Goal: Obtain resource: Download file/media

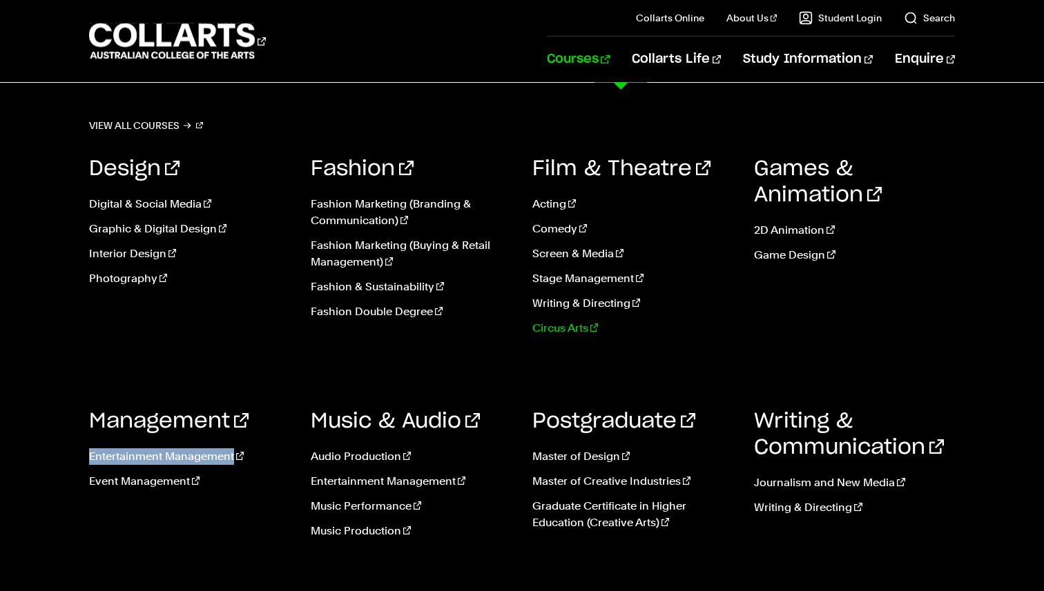
scroll to position [219, 0]
click at [605, 55] on link "Courses" at bounding box center [578, 60] width 63 height 46
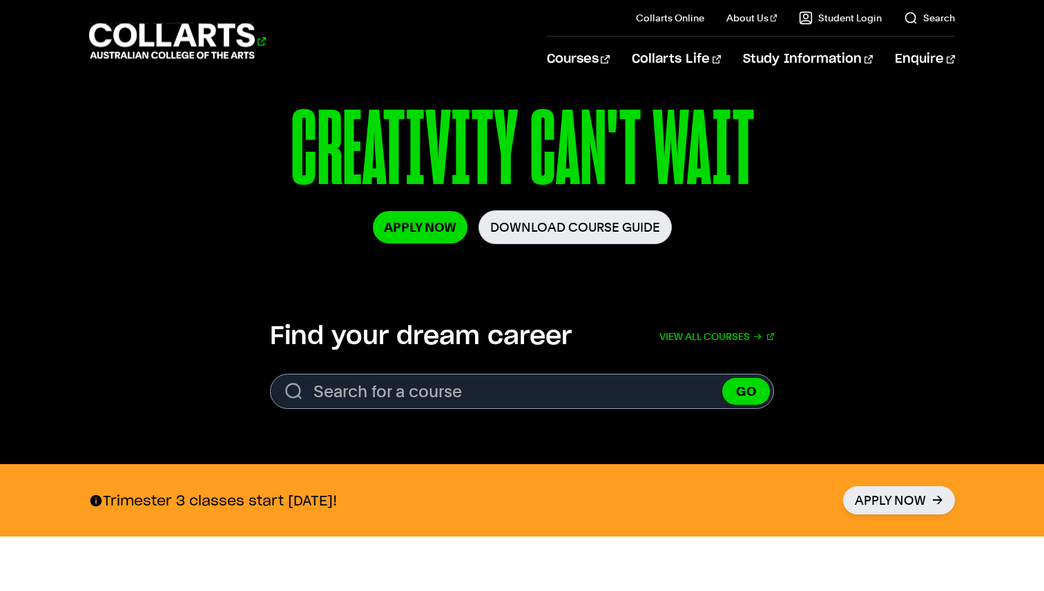
click at [204, 43] on 1 "Go to homepage" at bounding box center [172, 41] width 166 height 36
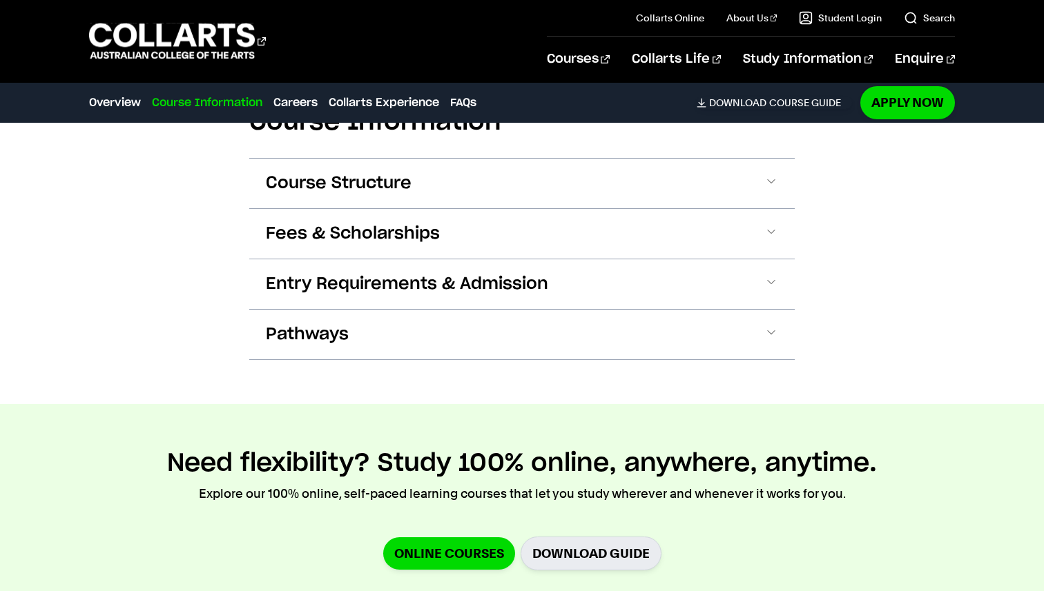
scroll to position [1509, 0]
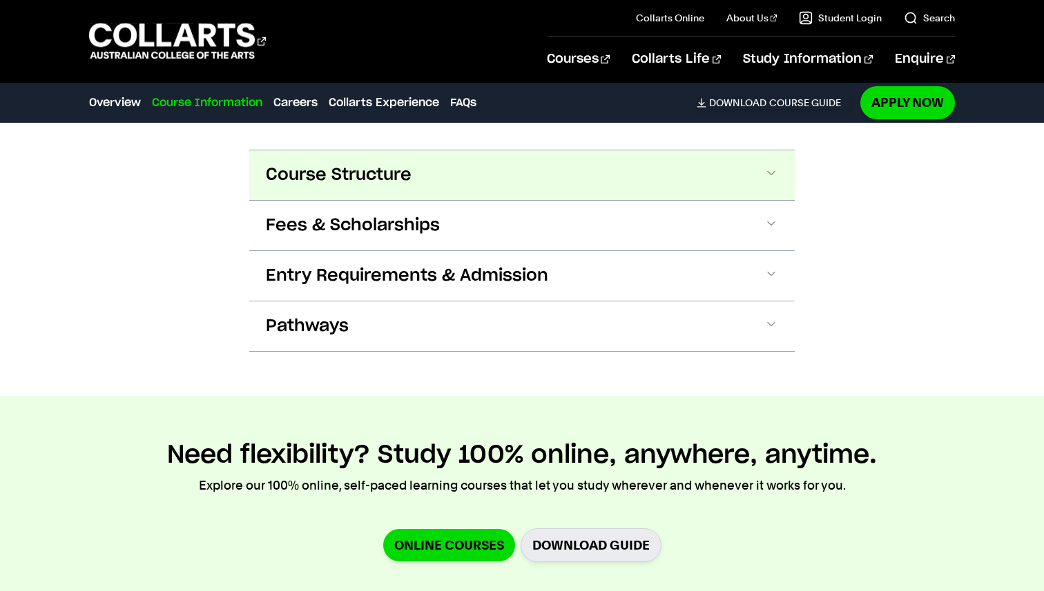
click at [674, 179] on button "Course Structure" at bounding box center [521, 175] width 545 height 50
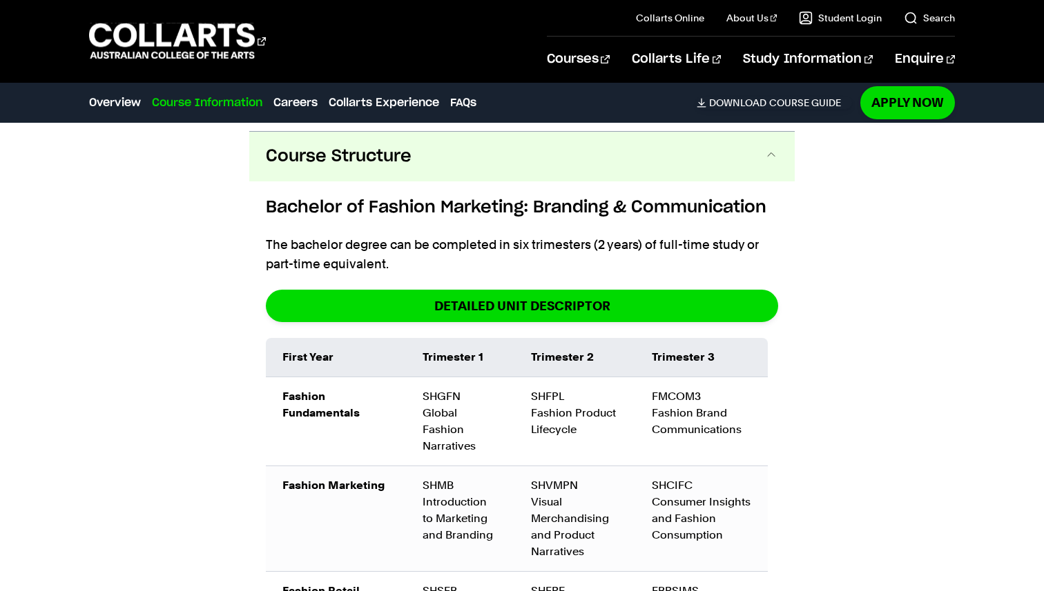
scroll to position [1535, 0]
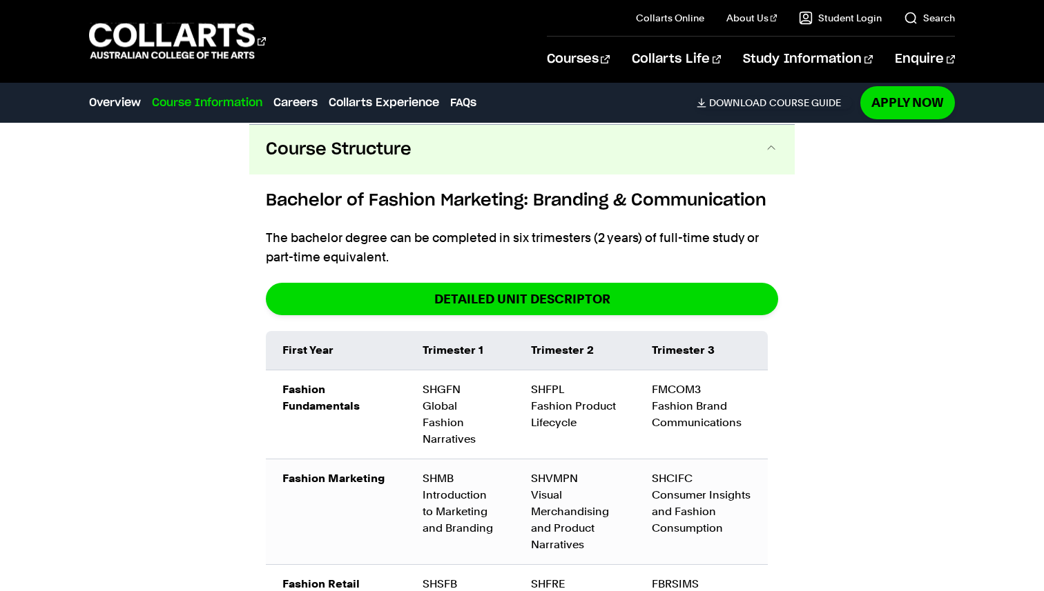
click at [755, 155] on button "Course Structure" at bounding box center [521, 150] width 545 height 50
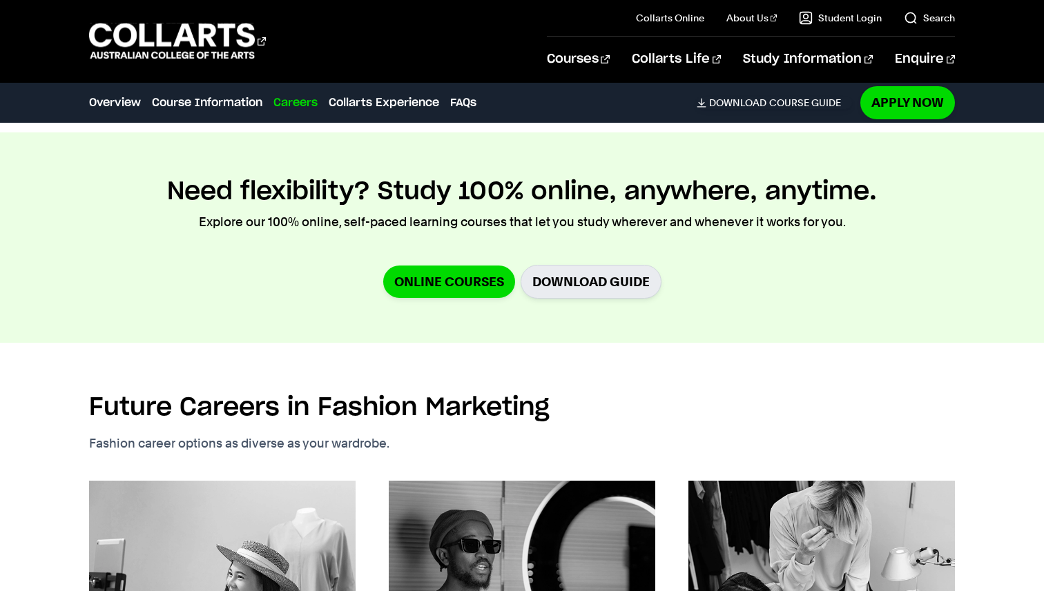
scroll to position [1766, 0]
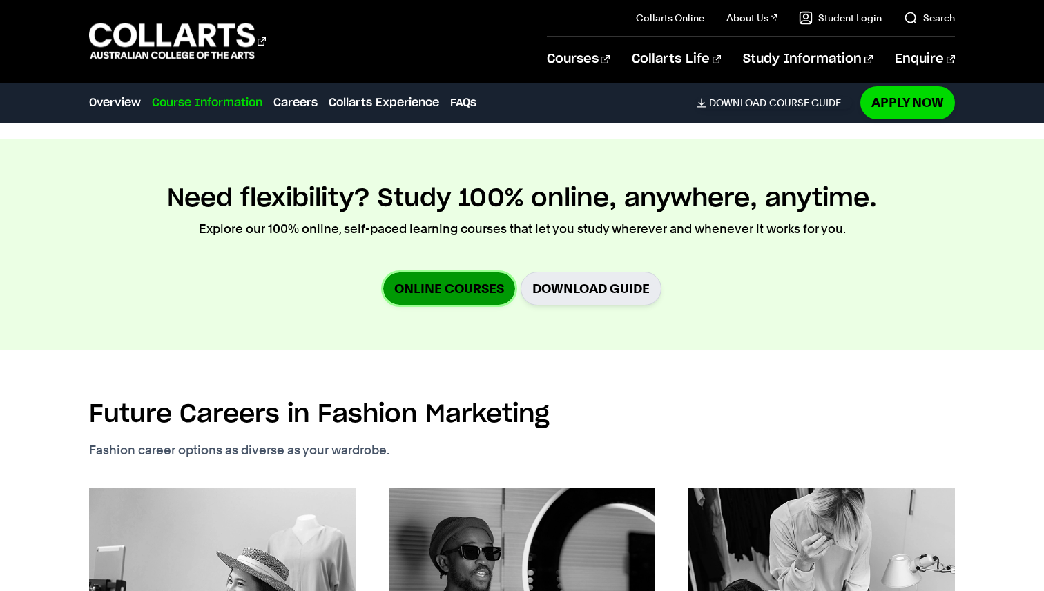
click at [431, 286] on link "Online Courses" at bounding box center [449, 289] width 132 height 32
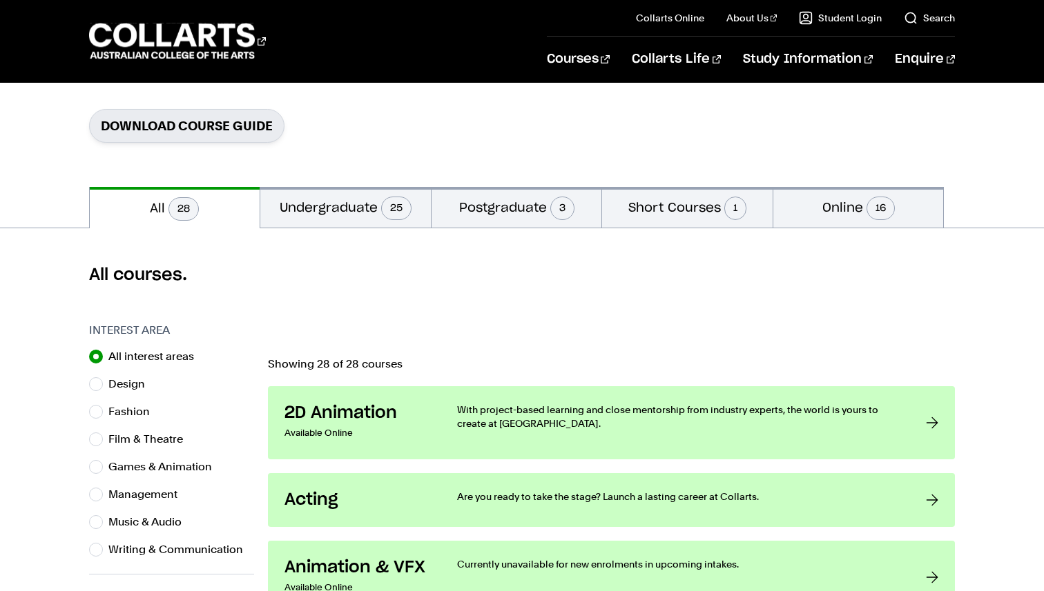
scroll to position [210, 0]
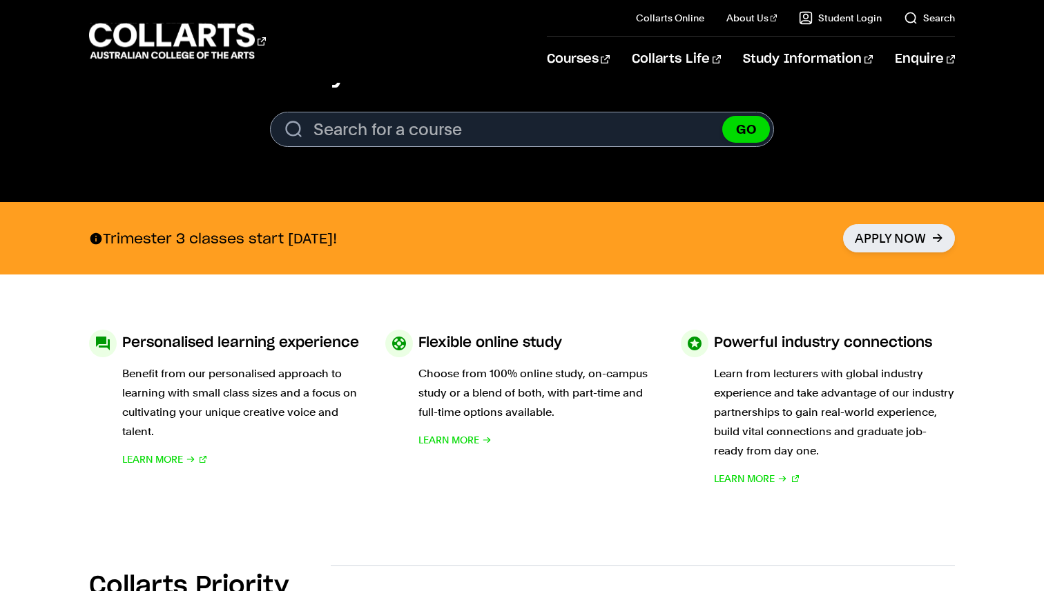
scroll to position [483, 0]
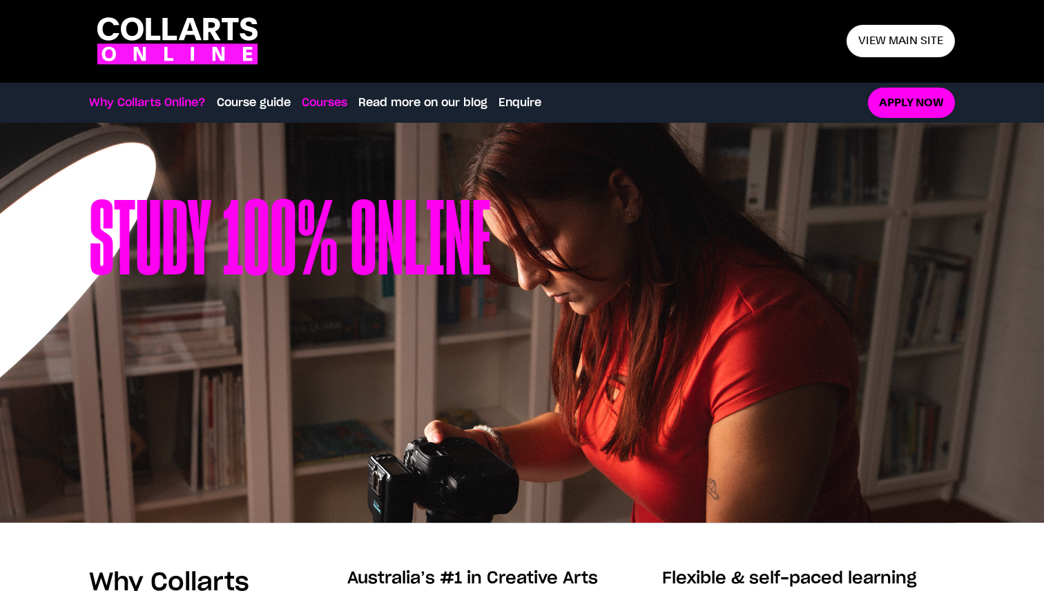
click at [329, 103] on link "Courses" at bounding box center [325, 103] width 46 height 17
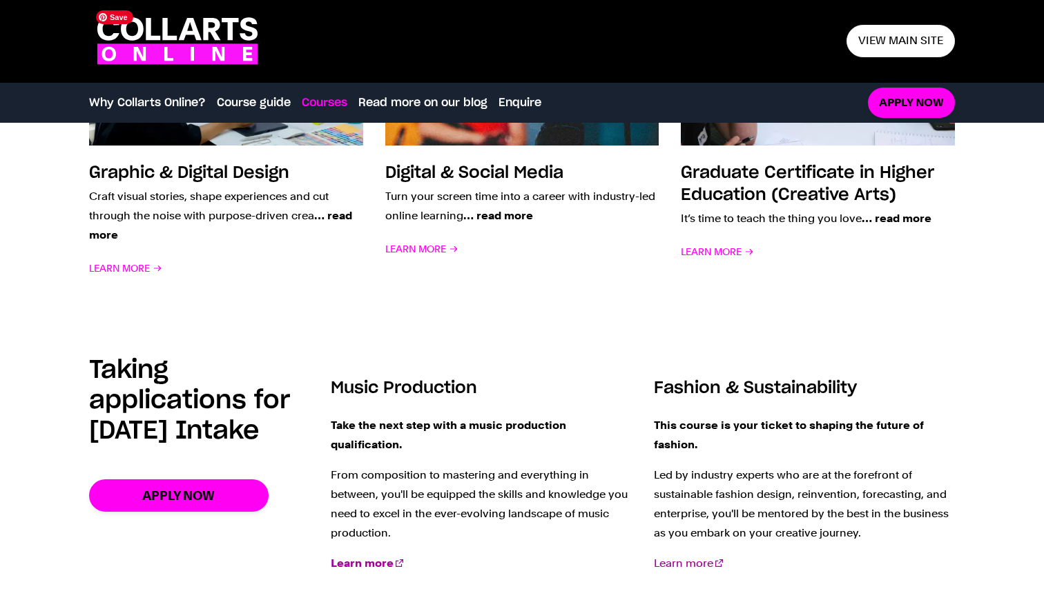
scroll to position [1442, 0]
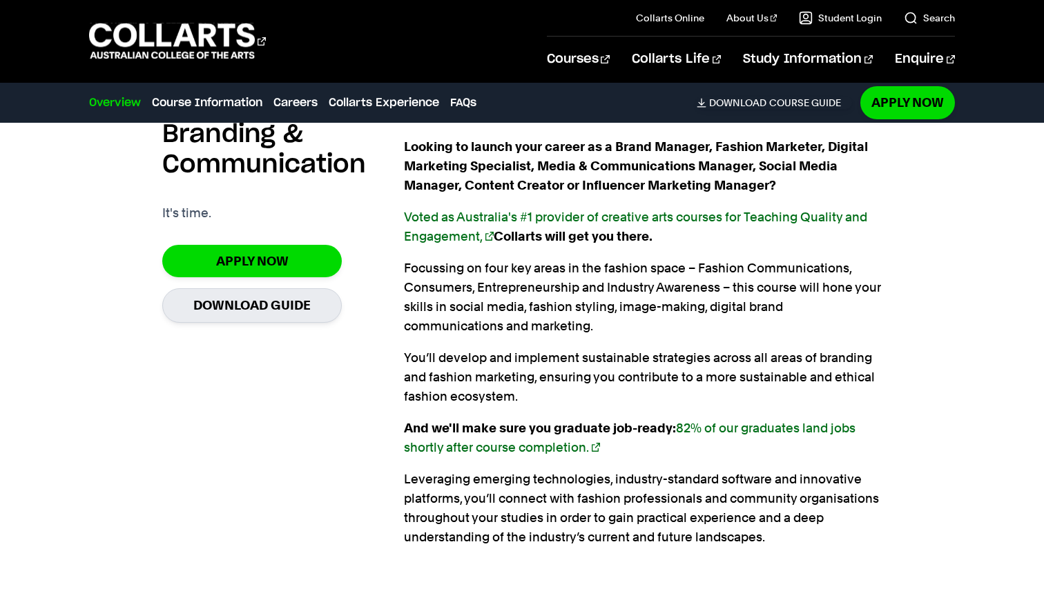
scroll to position [970, 0]
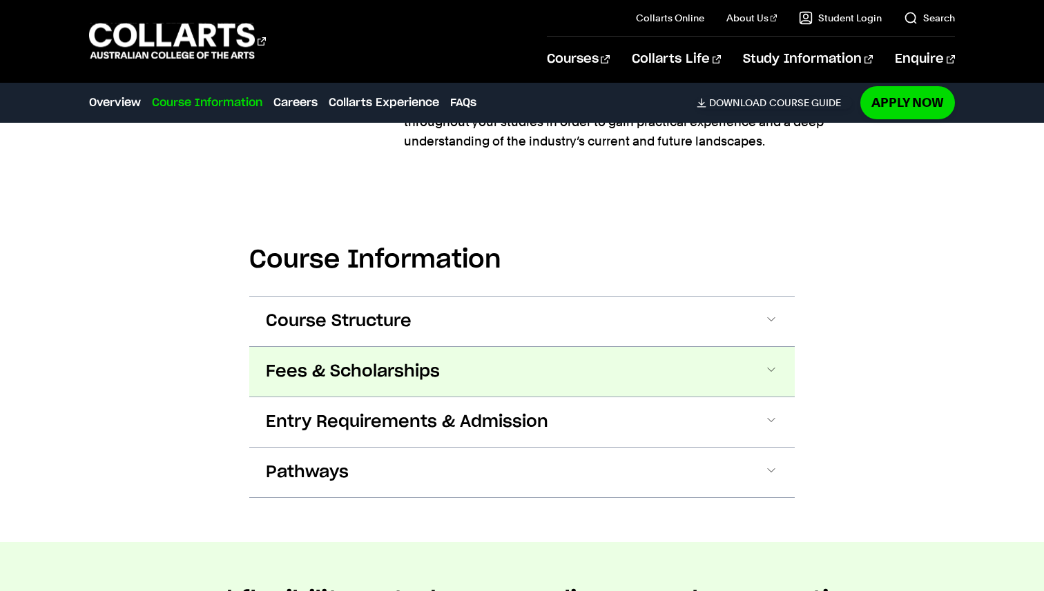
click at [775, 371] on span at bounding box center [771, 372] width 14 height 18
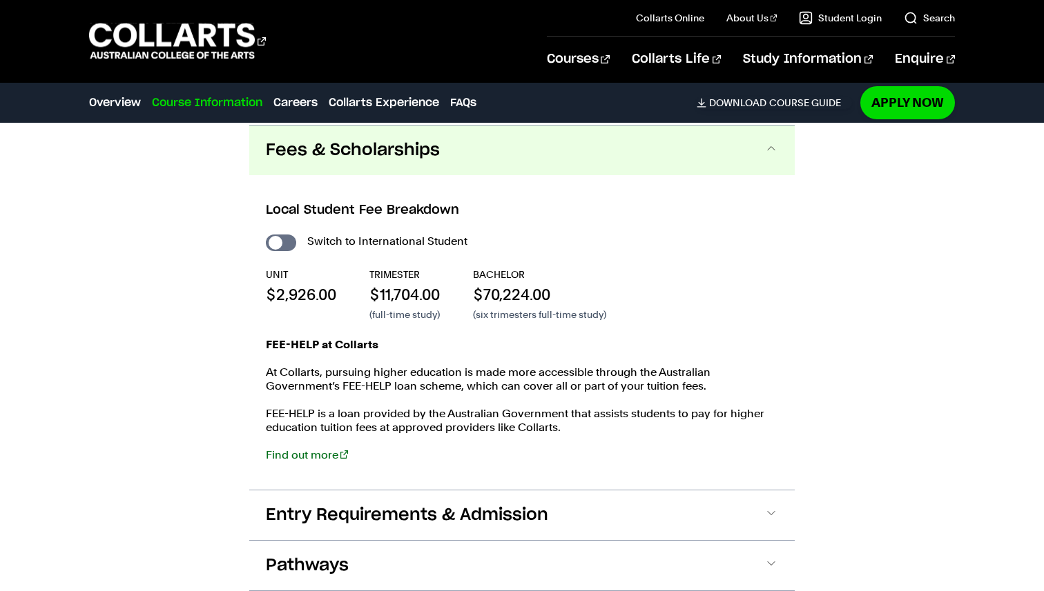
scroll to position [1585, 0]
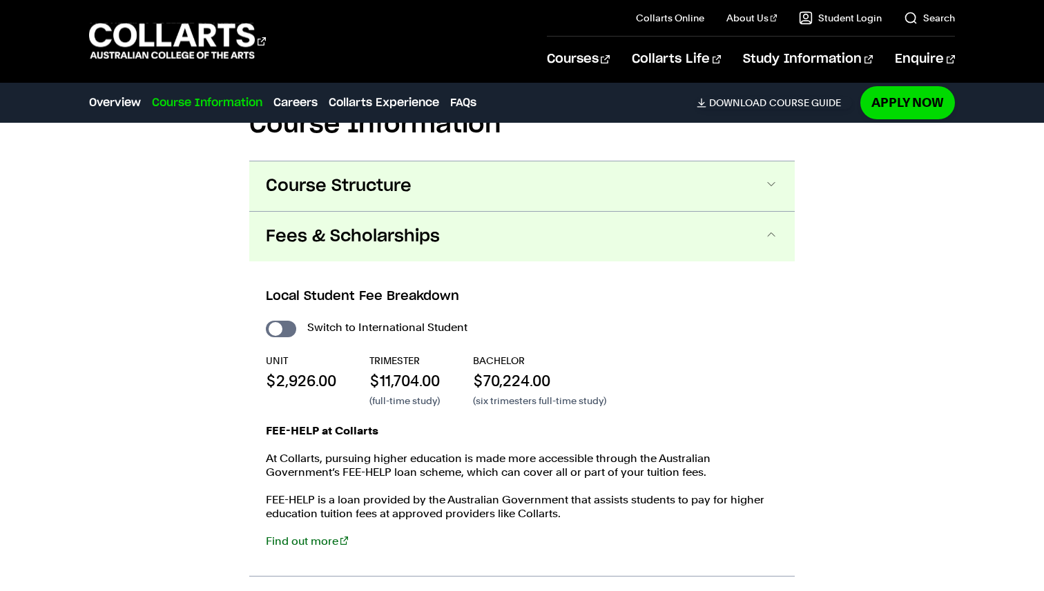
click at [762, 199] on button "Course Structure" at bounding box center [521, 186] width 545 height 50
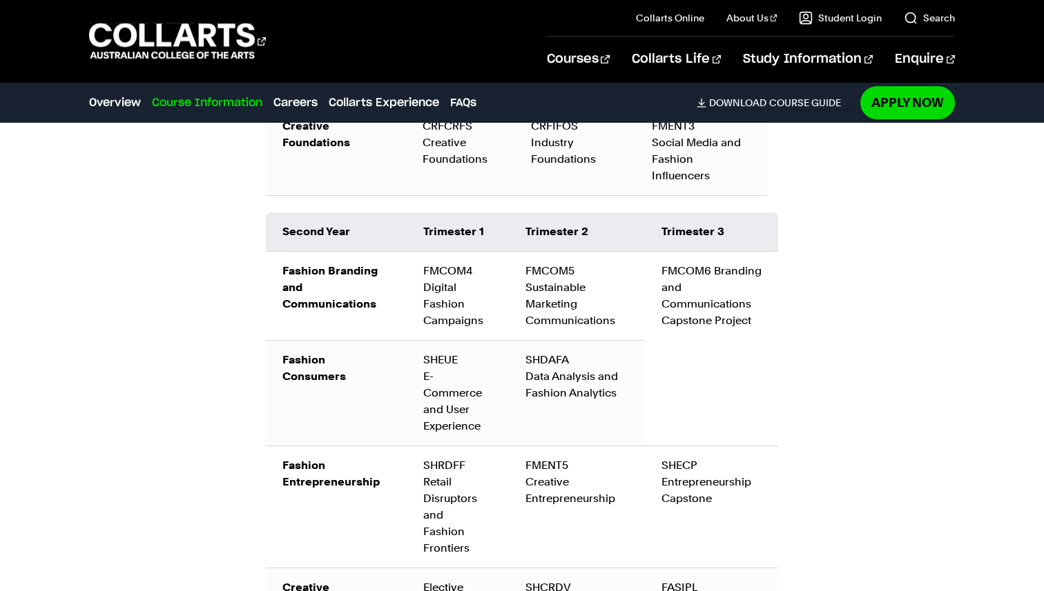
scroll to position [2083, 0]
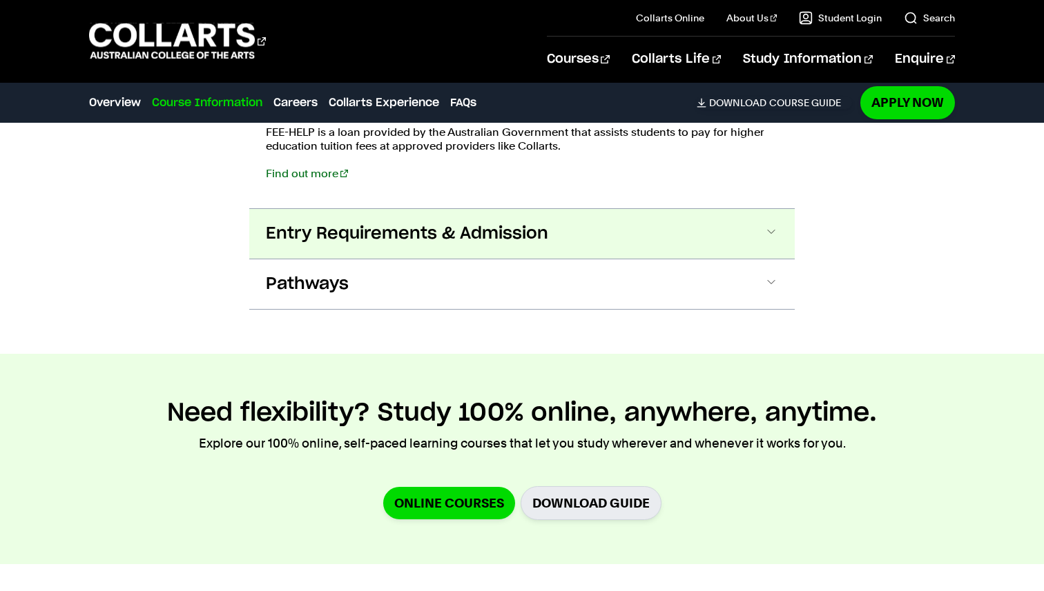
click at [745, 219] on button "Entry Requirements & Admission" at bounding box center [521, 234] width 545 height 50
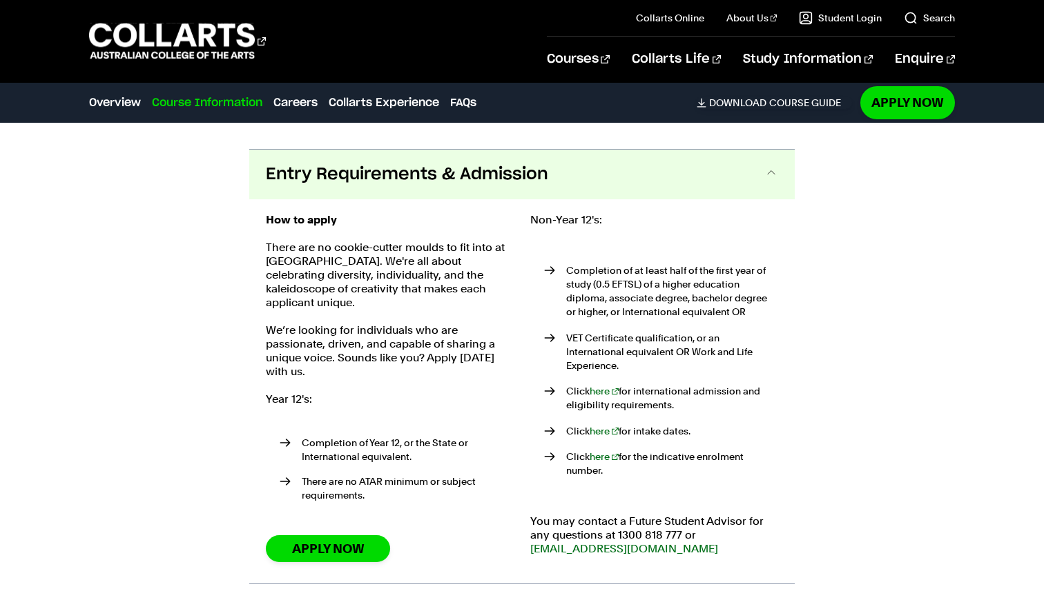
scroll to position [3062, 0]
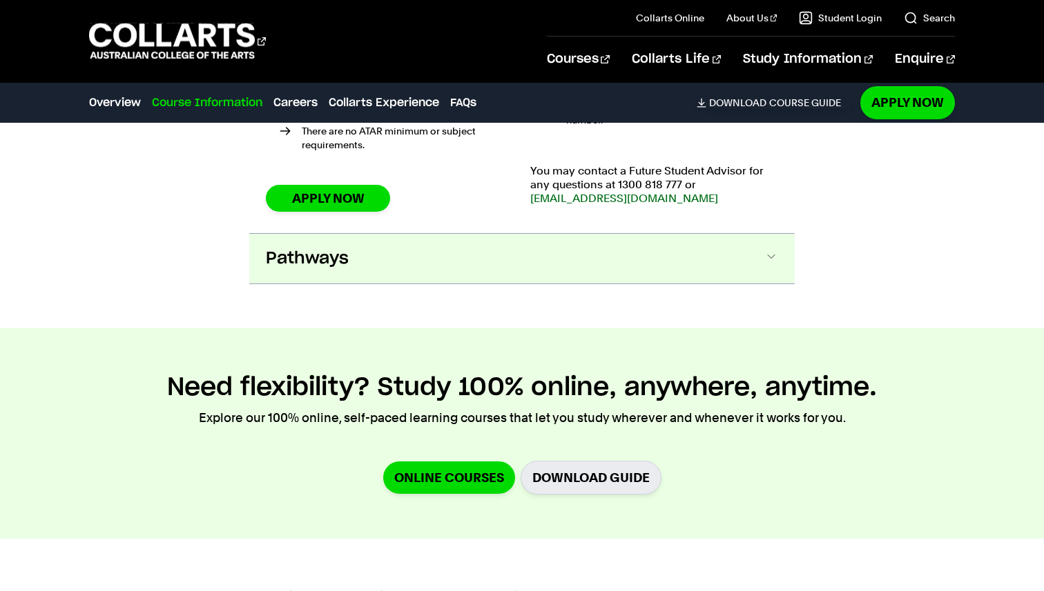
click at [675, 234] on button "Pathways" at bounding box center [521, 259] width 545 height 50
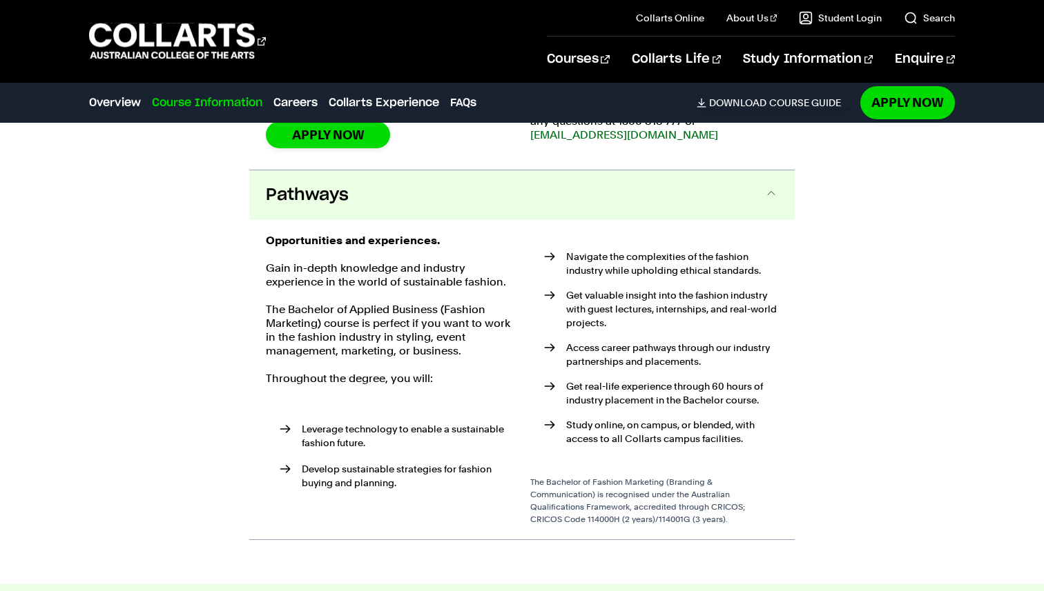
scroll to position [3483, 0]
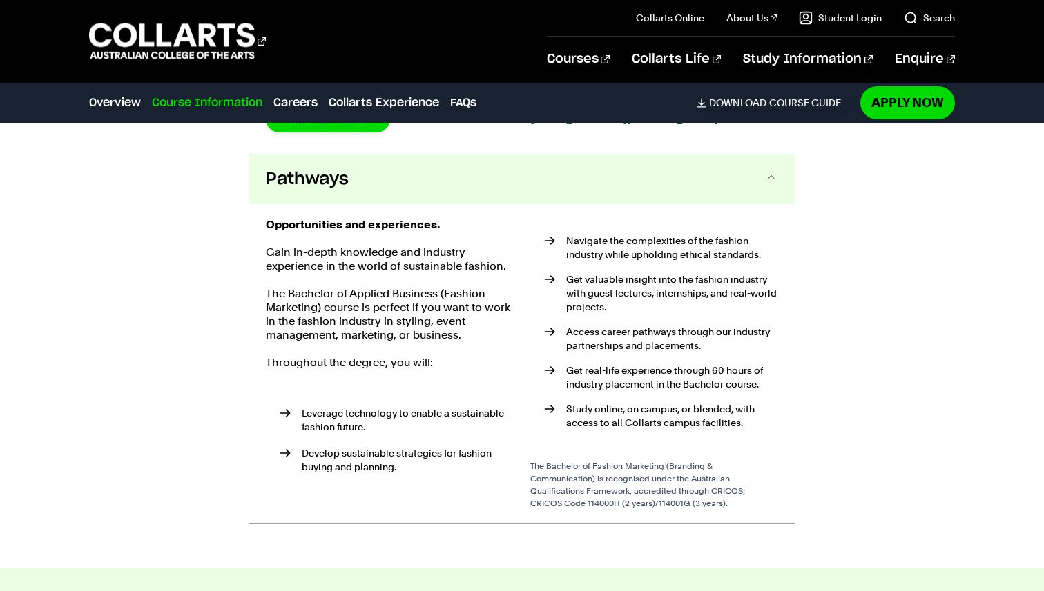
click at [739, 155] on button "Pathways" at bounding box center [521, 180] width 545 height 50
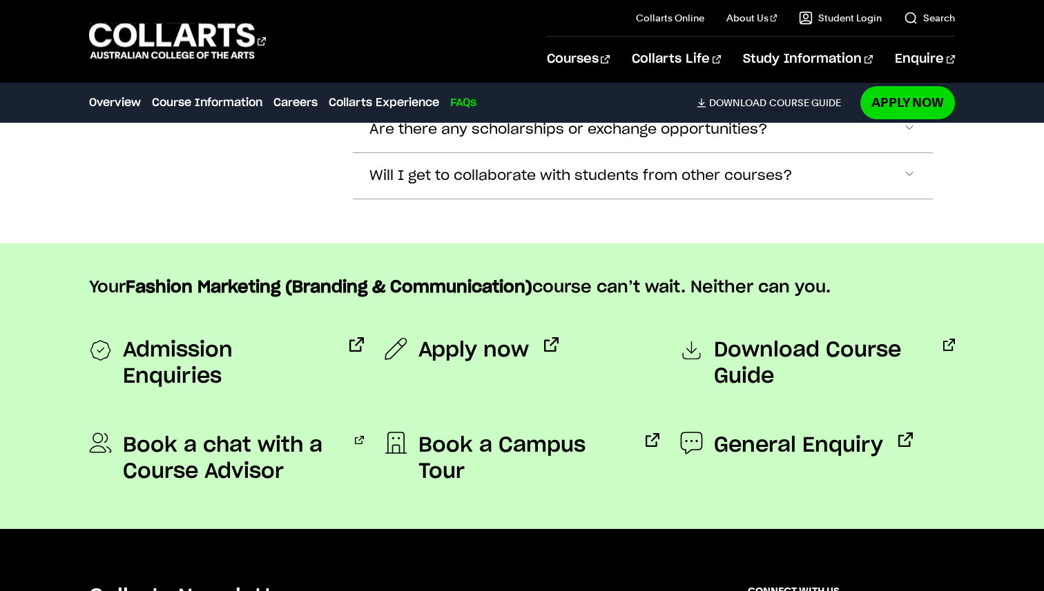
scroll to position [7075, 0]
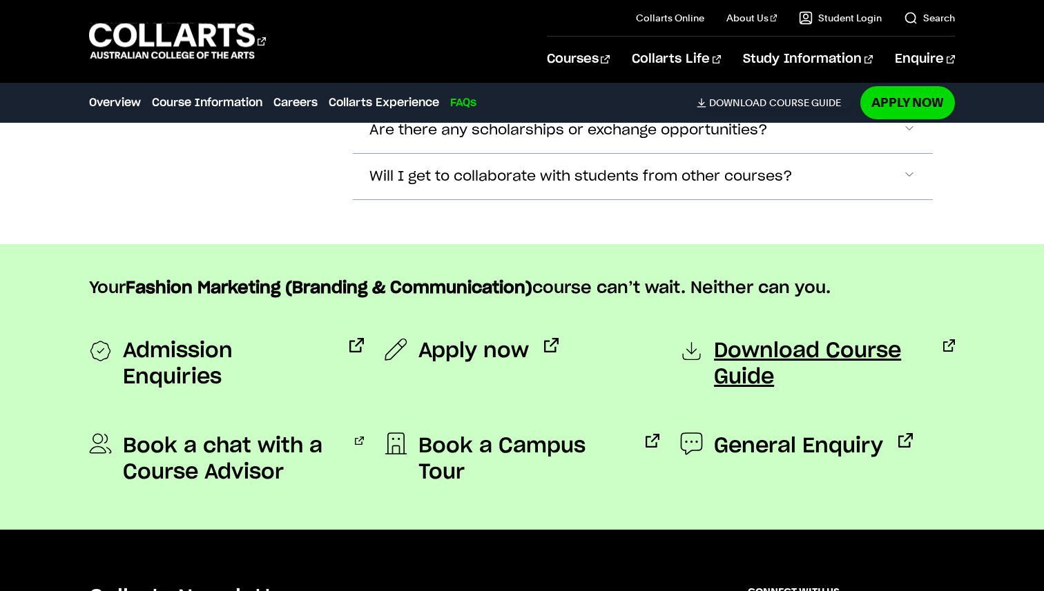
click at [786, 338] on span "Download Course Guide" at bounding box center [821, 364] width 214 height 52
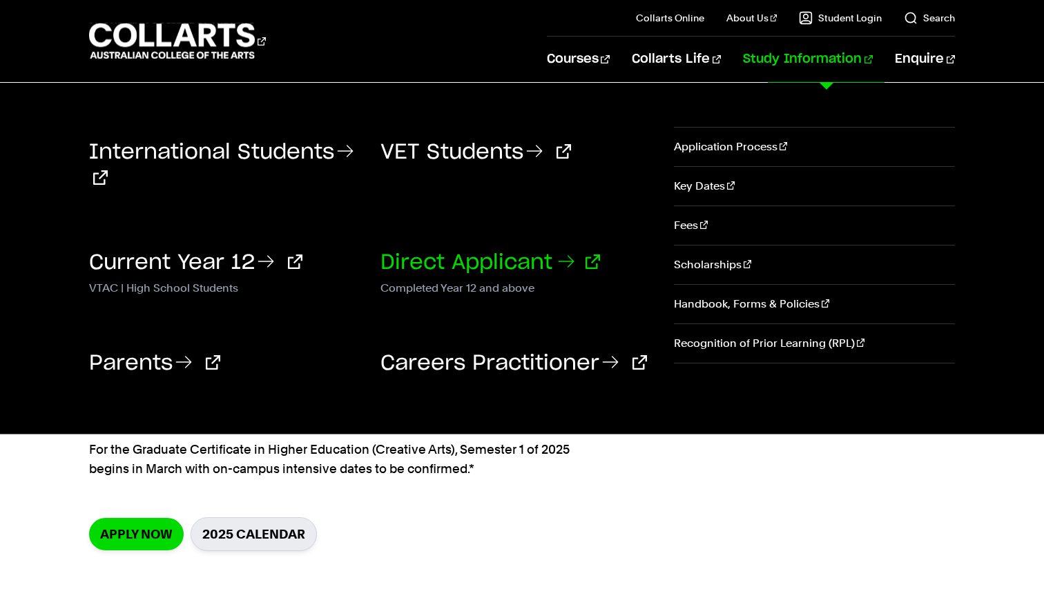
click at [567, 261] on icon at bounding box center [566, 261] width 14 height 11
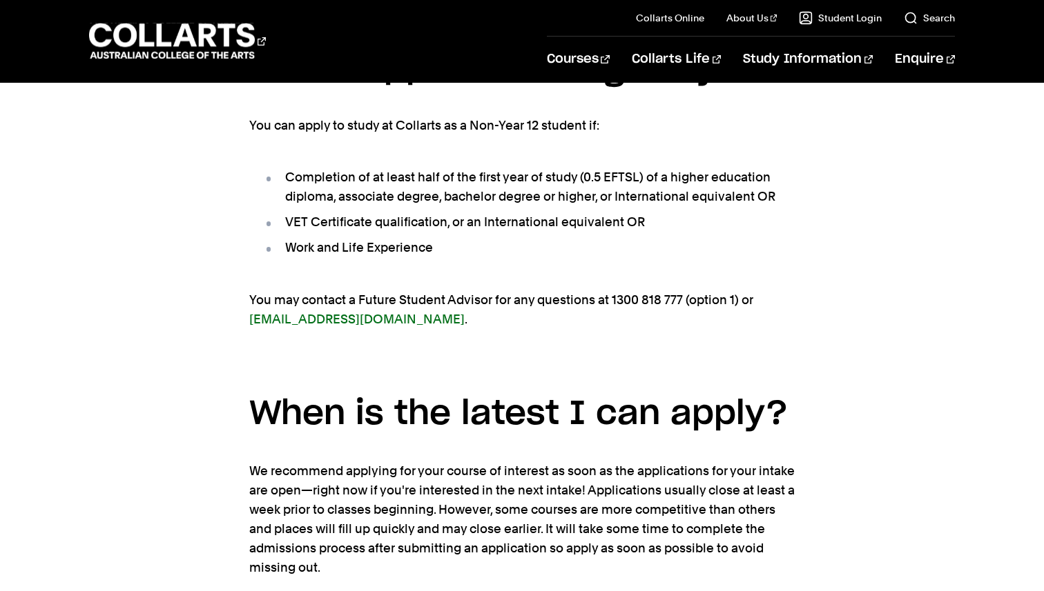
scroll to position [407, 0]
